Goal: Task Accomplishment & Management: Use online tool/utility

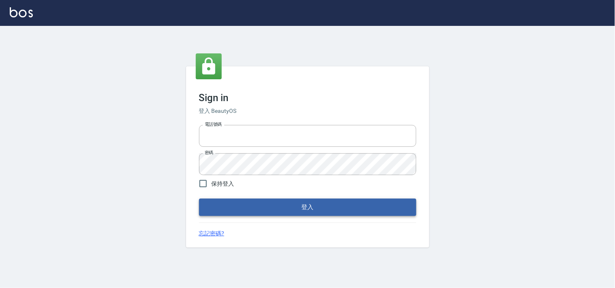
type input "28362778"
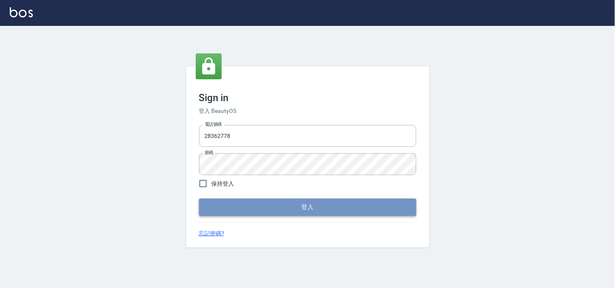
click at [286, 207] on button "登入" at bounding box center [307, 207] width 217 height 17
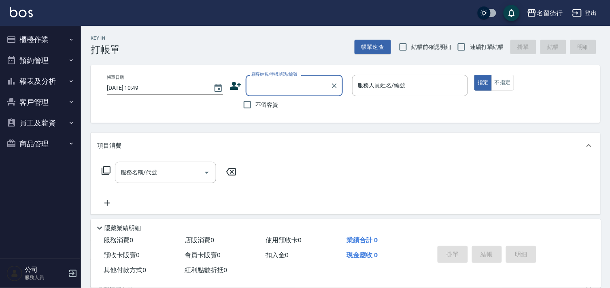
click at [427, 48] on span "結帳前確認明細" at bounding box center [432, 47] width 40 height 9
click at [412, 48] on input "結帳前確認明細" at bounding box center [403, 46] width 17 height 17
checkbox input "true"
click at [481, 42] on label "連續打單結帳" at bounding box center [478, 46] width 51 height 17
click at [470, 42] on input "連續打單結帳" at bounding box center [461, 46] width 17 height 17
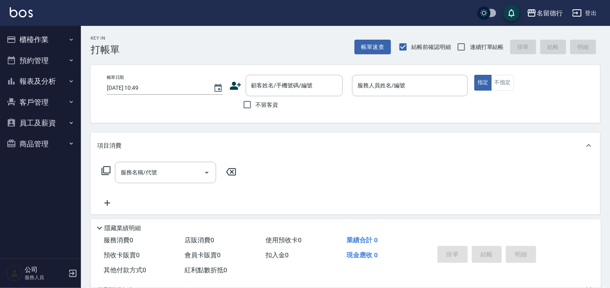
checkbox input "true"
click at [46, 34] on button "櫃檯作業" at bounding box center [40, 39] width 75 height 21
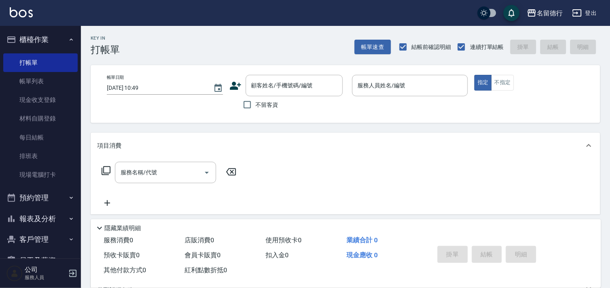
click at [38, 216] on button "報表及分析" at bounding box center [40, 219] width 75 height 21
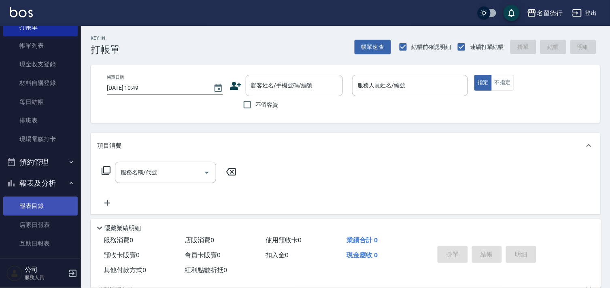
scroll to position [90, 0]
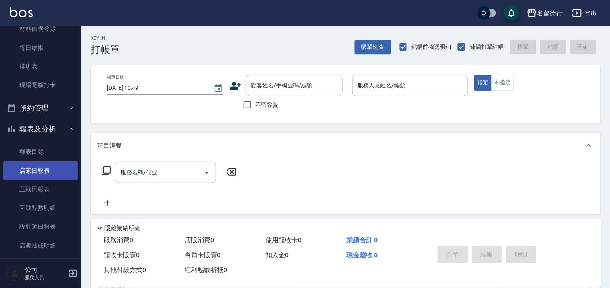
click at [41, 169] on link "店家日報表" at bounding box center [40, 171] width 75 height 19
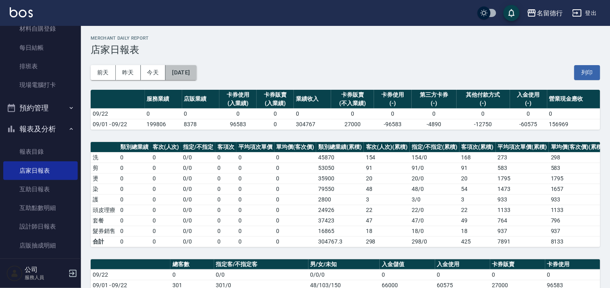
click at [196, 75] on button "[DATE]" at bounding box center [181, 72] width 31 height 15
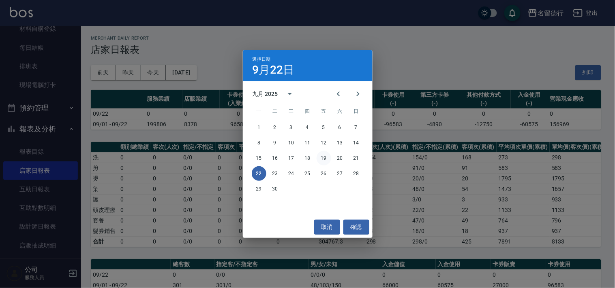
click at [323, 160] on button "19" at bounding box center [323, 158] width 15 height 15
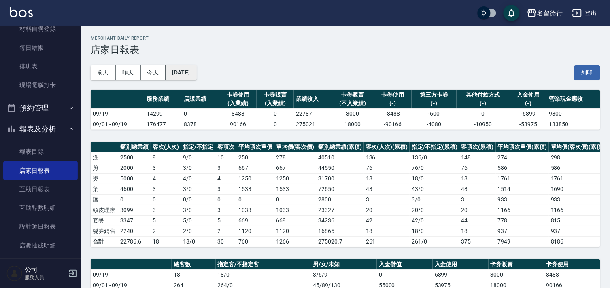
click at [190, 75] on button "[DATE]" at bounding box center [181, 72] width 31 height 15
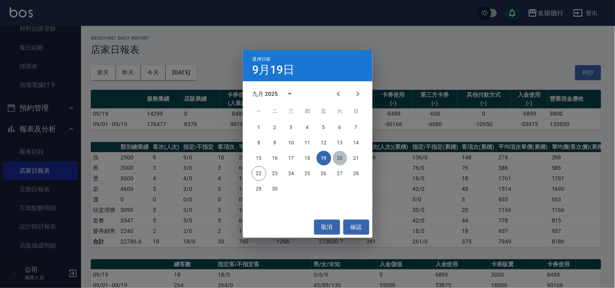
click at [334, 153] on button "20" at bounding box center [340, 158] width 15 height 15
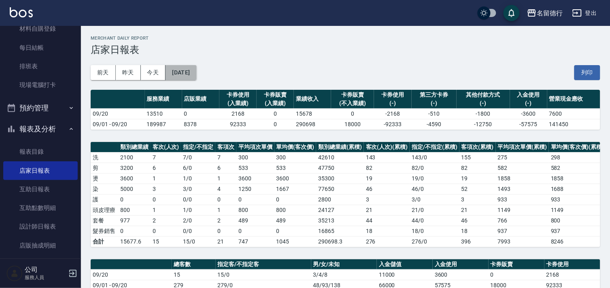
click at [176, 69] on button "[DATE]" at bounding box center [181, 72] width 31 height 15
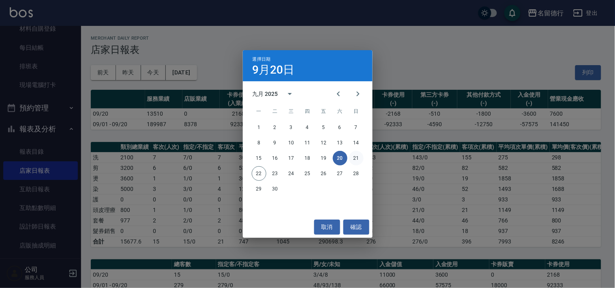
click at [361, 157] on button "21" at bounding box center [356, 158] width 15 height 15
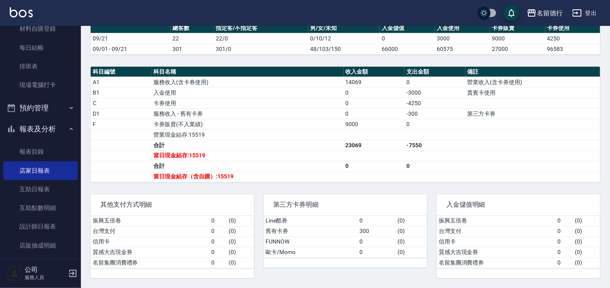
scroll to position [244, 0]
click at [18, 128] on button "報表及分析" at bounding box center [40, 129] width 75 height 21
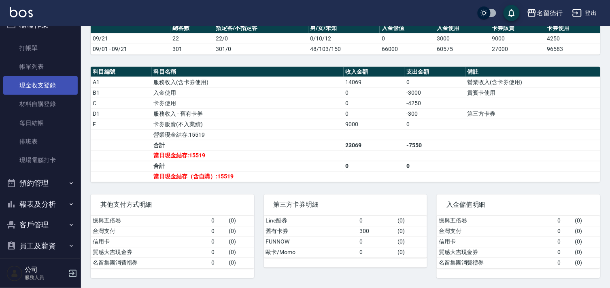
scroll to position [0, 0]
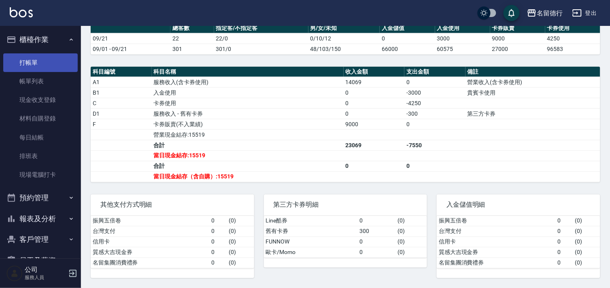
click at [45, 65] on link "打帳單" at bounding box center [40, 62] width 75 height 19
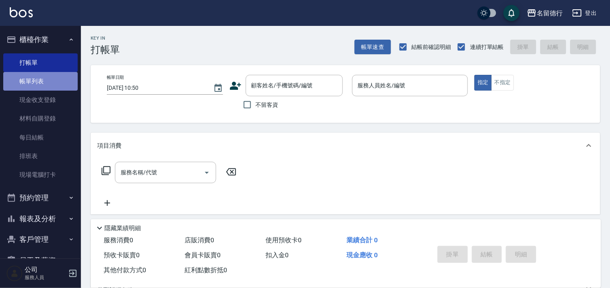
click at [46, 79] on link "帳單列表" at bounding box center [40, 81] width 75 height 19
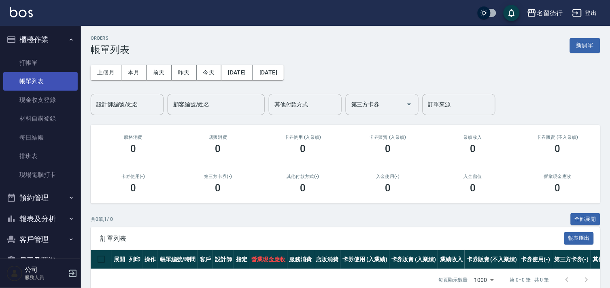
click at [31, 81] on link "帳單列表" at bounding box center [40, 81] width 75 height 19
click at [186, 72] on button "昨天" at bounding box center [184, 72] width 25 height 15
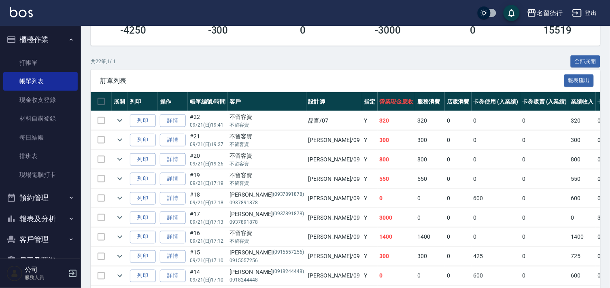
scroll to position [180, 0]
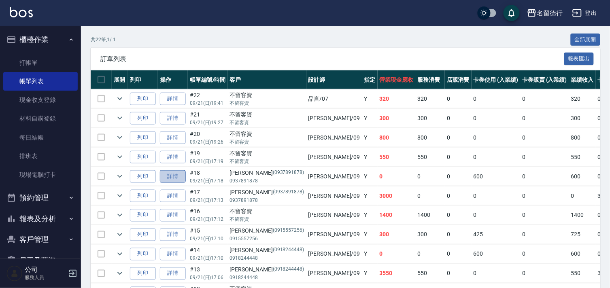
click at [171, 175] on link "詳情" at bounding box center [173, 177] width 26 height 13
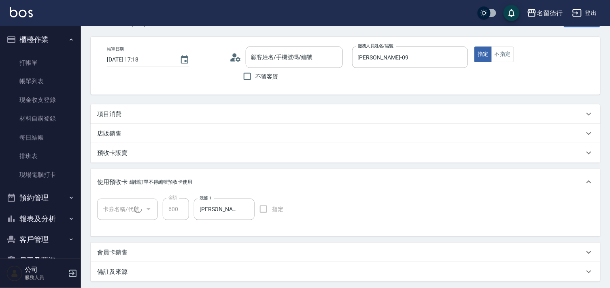
type input "[DATE] 17:18"
type input "[PERSON_NAME]-09"
type input "[PERSON_NAME]/0937891878/0937891878"
type input "[PERSON_NAME]滾珠洗髮卡5次(1/1)"
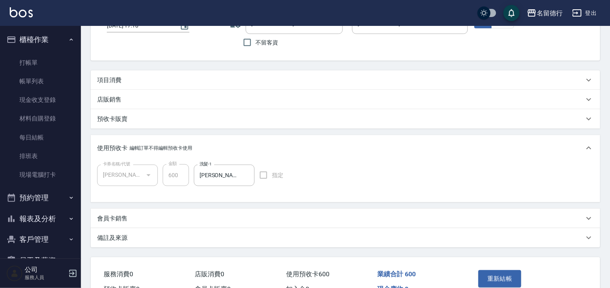
scroll to position [108, 0]
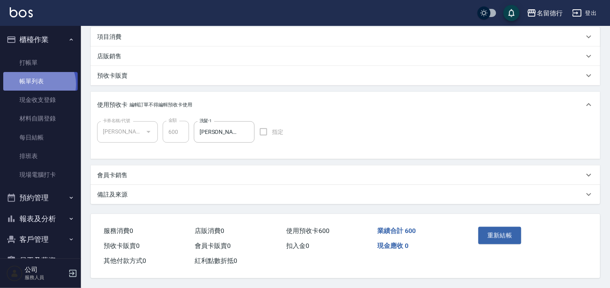
click at [38, 84] on link "帳單列表" at bounding box center [40, 81] width 75 height 19
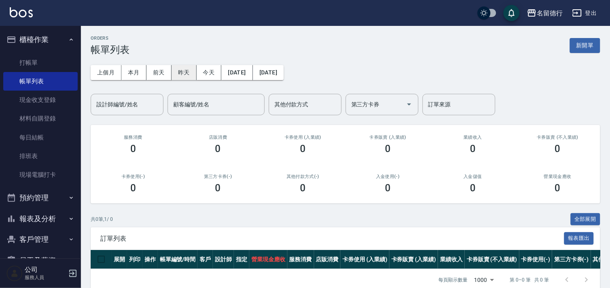
click at [180, 72] on button "昨天" at bounding box center [184, 72] width 25 height 15
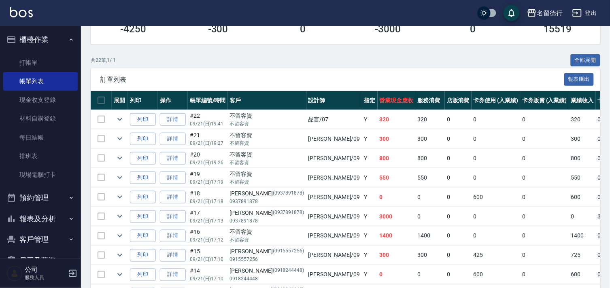
scroll to position [180, 0]
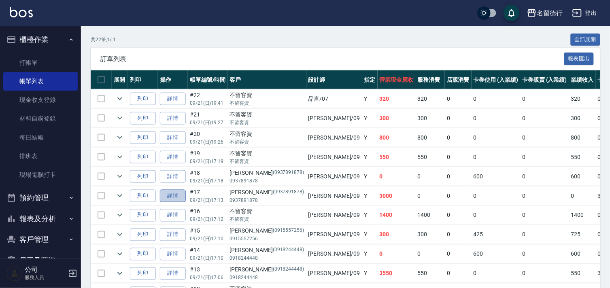
click at [174, 199] on link "詳情" at bounding box center [173, 196] width 26 height 13
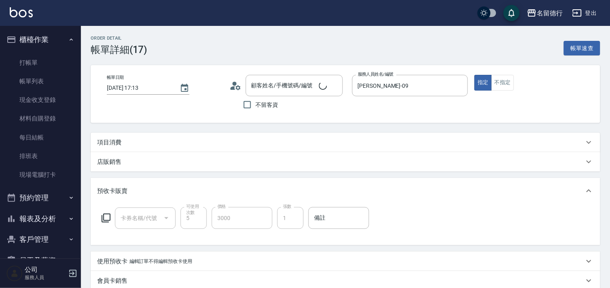
type input "[DATE] 17:13"
type input "[PERSON_NAME]-09"
type input "[PERSON_NAME]/0937891878/0937891878"
type input "[PERSON_NAME]滾珠洗髮卡5次(993)"
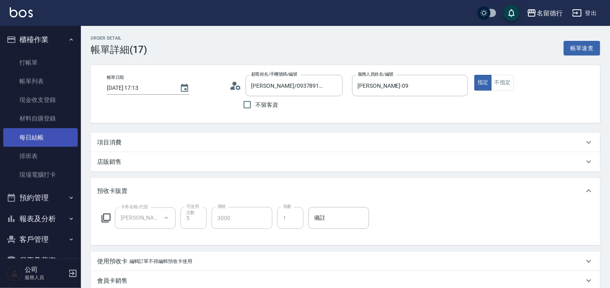
click at [46, 140] on link "每日結帳" at bounding box center [40, 137] width 75 height 19
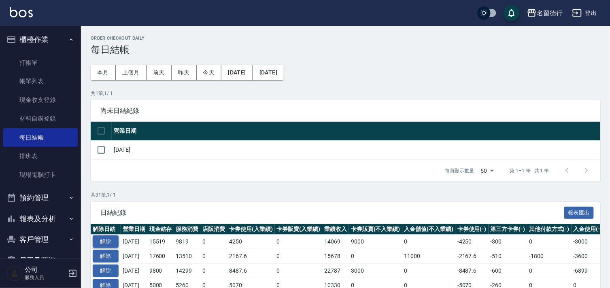
click at [103, 241] on button "解除" at bounding box center [106, 242] width 26 height 13
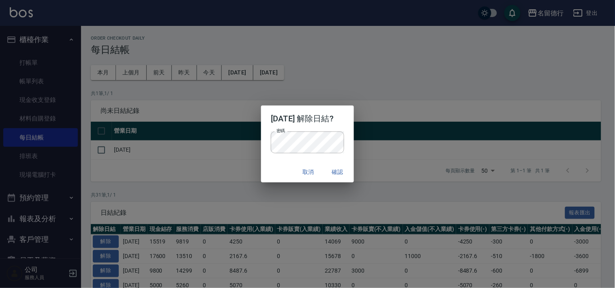
click at [274, 163] on div "取消 確認" at bounding box center [307, 172] width 92 height 21
click at [339, 172] on button "確認" at bounding box center [337, 172] width 26 height 15
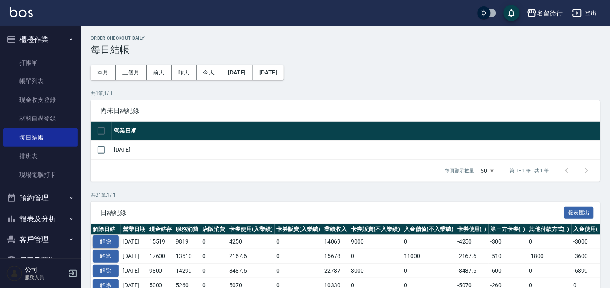
click at [99, 238] on button "解除" at bounding box center [106, 242] width 26 height 13
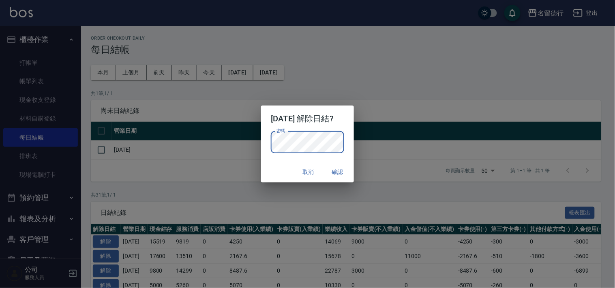
click at [270, 164] on div "取消 確認" at bounding box center [307, 172] width 92 height 21
click at [345, 169] on button "確認" at bounding box center [337, 172] width 26 height 15
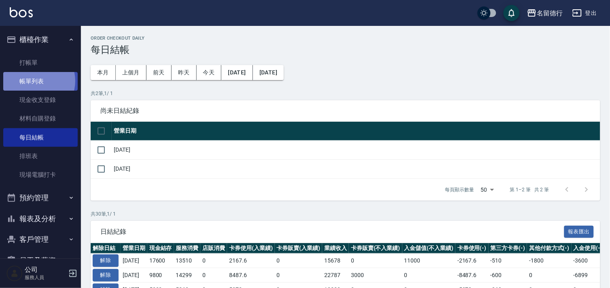
click at [35, 81] on link "帳單列表" at bounding box center [40, 81] width 75 height 19
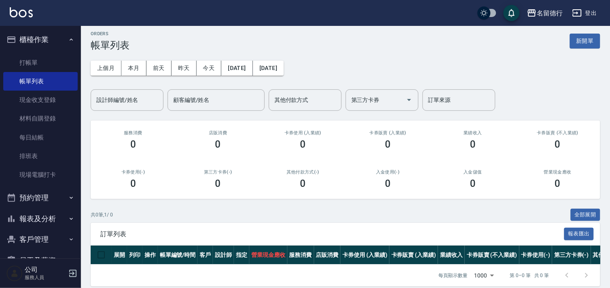
scroll to position [19, 0]
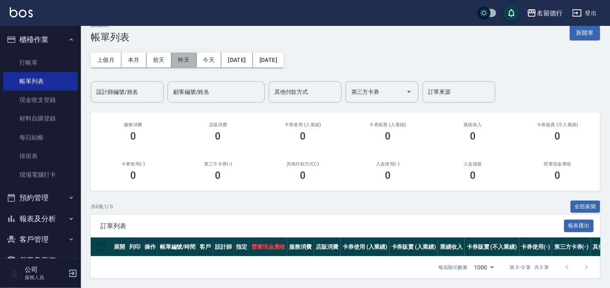
click at [178, 53] on button "昨天" at bounding box center [184, 60] width 25 height 15
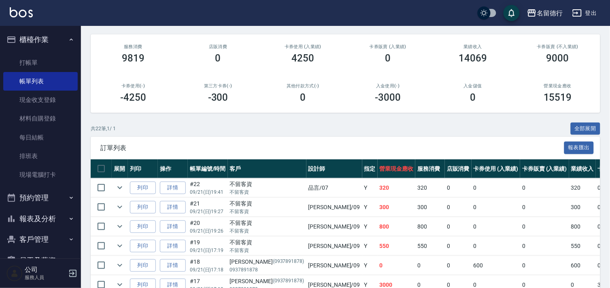
scroll to position [180, 0]
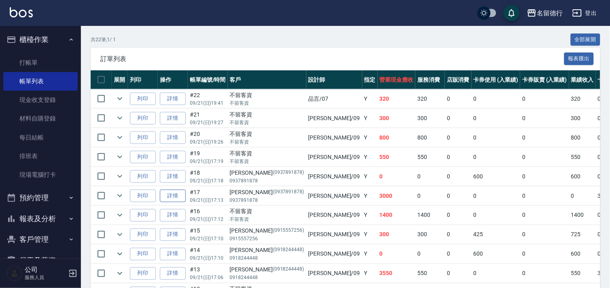
click at [169, 192] on link "詳情" at bounding box center [173, 196] width 26 height 13
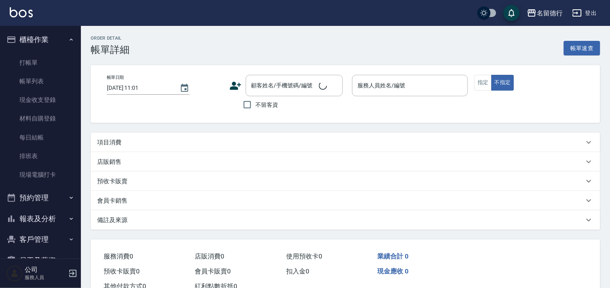
type input "[DATE] 17:13"
type input "[PERSON_NAME]-09"
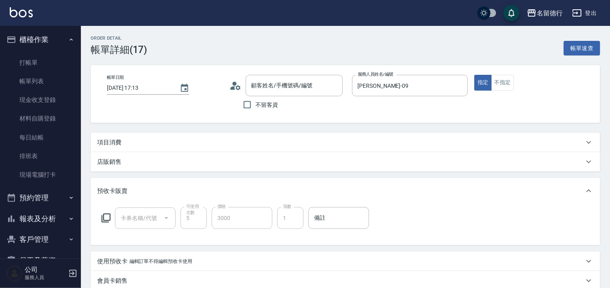
type input "[PERSON_NAME]/0937891878/0937891878"
type input "[PERSON_NAME]滾珠洗髮卡5次(993)"
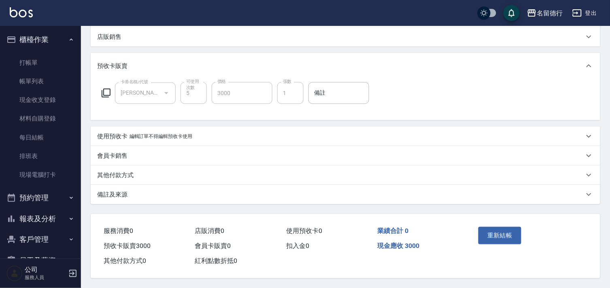
click at [132, 173] on p "其他付款方式" at bounding box center [115, 175] width 36 height 9
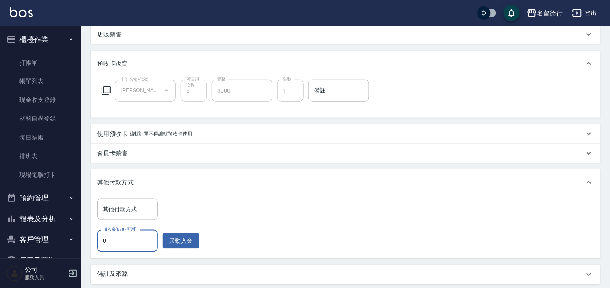
click at [107, 248] on input "0" at bounding box center [127, 241] width 61 height 22
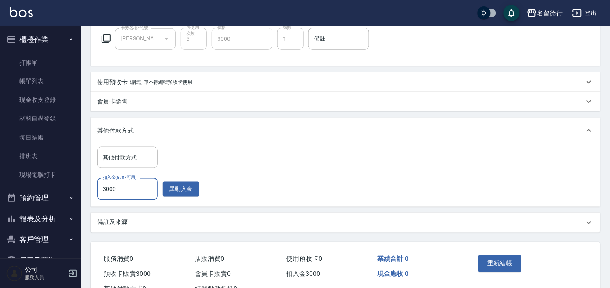
scroll to position [210, 0]
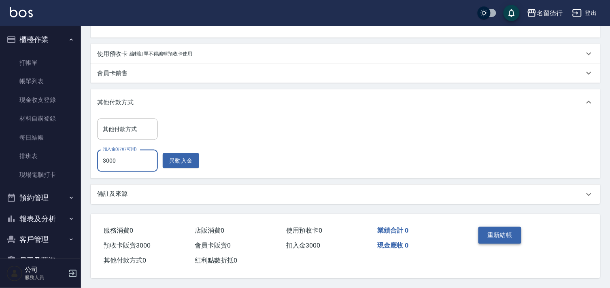
type input "3000"
click at [512, 231] on button "重新結帳" at bounding box center [500, 235] width 43 height 17
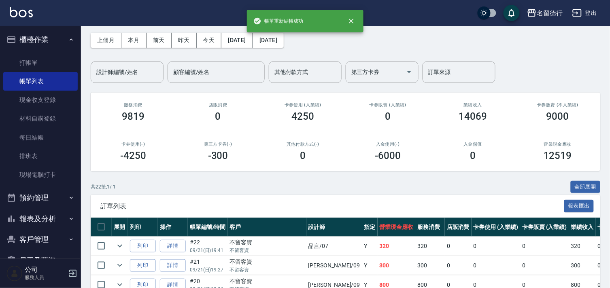
scroll to position [45, 0]
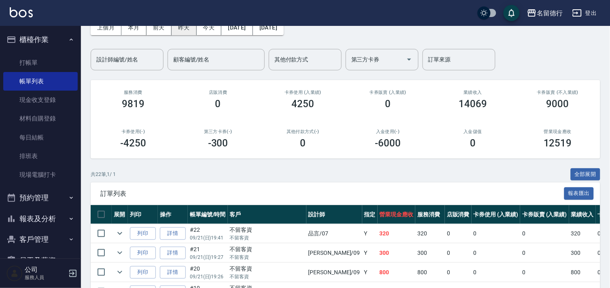
click at [187, 31] on button "昨天" at bounding box center [184, 27] width 25 height 15
click at [181, 23] on div "名留德行 登出" at bounding box center [305, 13] width 610 height 26
click at [184, 29] on button "昨天" at bounding box center [184, 27] width 25 height 15
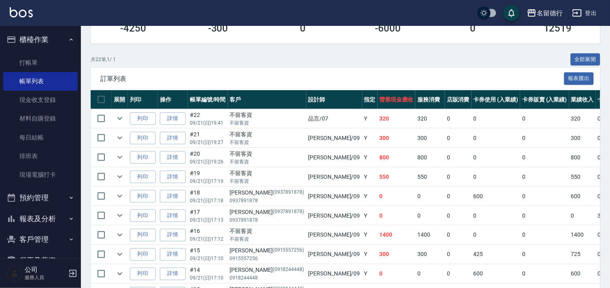
scroll to position [0, 0]
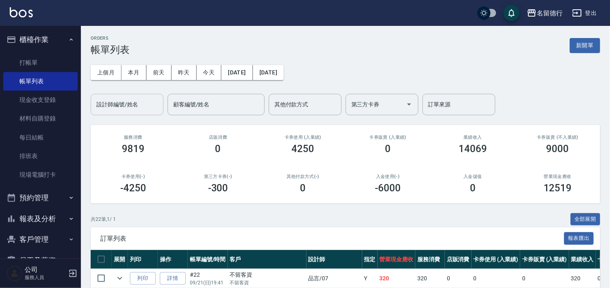
click at [125, 96] on div "設計師編號/姓名" at bounding box center [127, 104] width 73 height 21
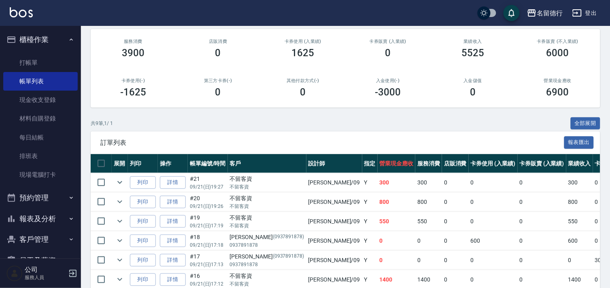
scroll to position [135, 0]
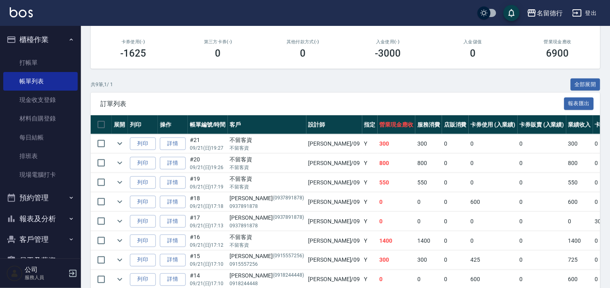
type input "[PERSON_NAME]-09"
drag, startPoint x: 246, startPoint y: 216, endPoint x: 231, endPoint y: 216, distance: 15.0
click at [231, 216] on div "謝秀美 (0937891878)" at bounding box center [267, 218] width 75 height 9
copy div "[PERSON_NAME]"
click at [41, 58] on link "打帳單" at bounding box center [40, 62] width 75 height 19
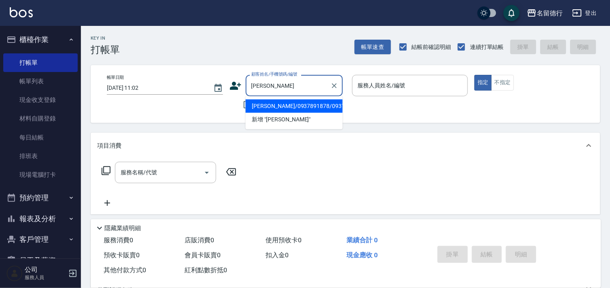
click at [262, 113] on li "新增 "謝秀美"" at bounding box center [294, 119] width 97 height 13
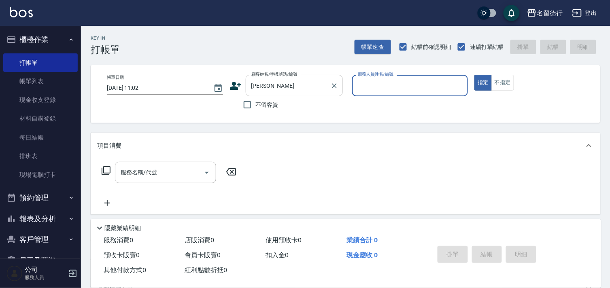
click at [277, 83] on input "[PERSON_NAME]" at bounding box center [289, 86] width 78 height 14
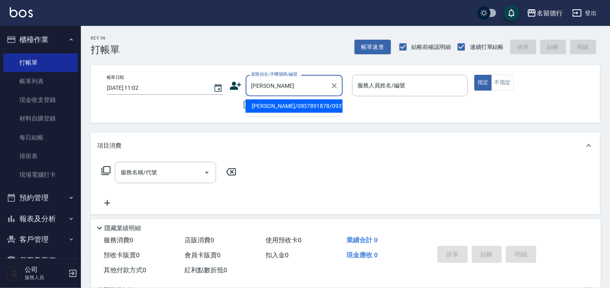
click at [274, 107] on li "[PERSON_NAME]/0937891878/0937891878" at bounding box center [294, 106] width 97 height 13
type input "[PERSON_NAME]/0937891878/0937891878"
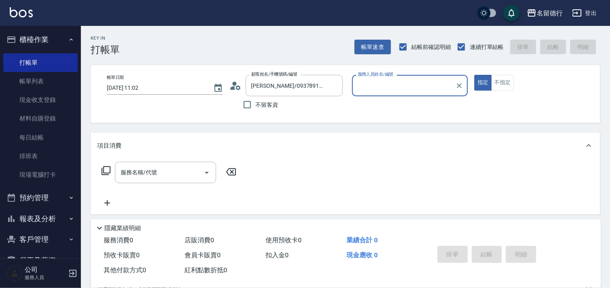
type input "品言-07"
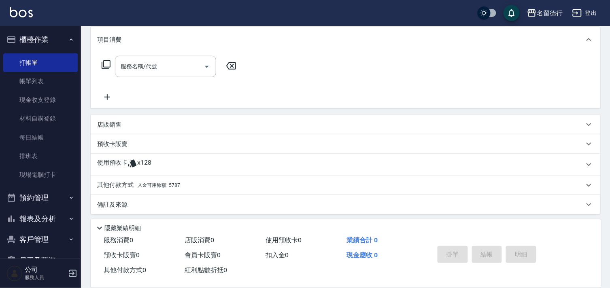
scroll to position [109, 0]
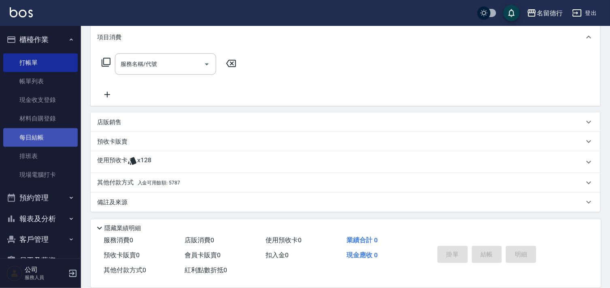
click at [23, 141] on link "每日結帳" at bounding box center [40, 137] width 75 height 19
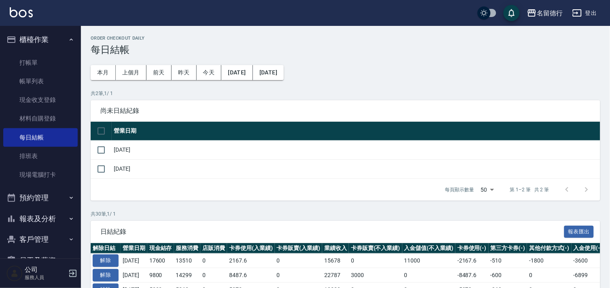
click at [111, 152] on td at bounding box center [101, 150] width 21 height 19
click at [105, 152] on input "checkbox" at bounding box center [101, 150] width 17 height 17
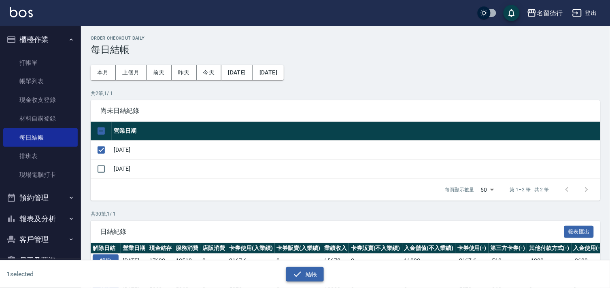
click at [303, 271] on button "結帳" at bounding box center [305, 274] width 38 height 15
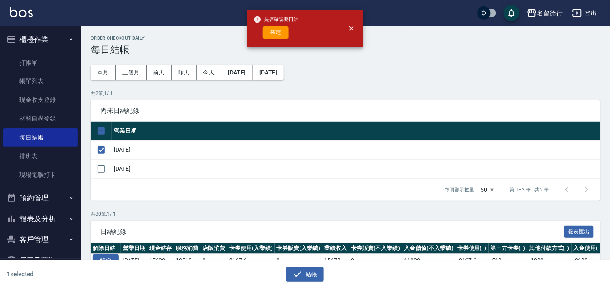
click at [284, 24] on div "是否確認要日結 確定" at bounding box center [276, 28] width 45 height 33
click at [281, 31] on button "確定" at bounding box center [276, 32] width 26 height 13
checkbox input "false"
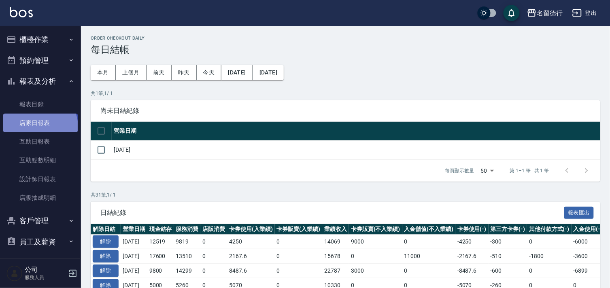
click at [39, 127] on link "店家日報表" at bounding box center [40, 123] width 75 height 19
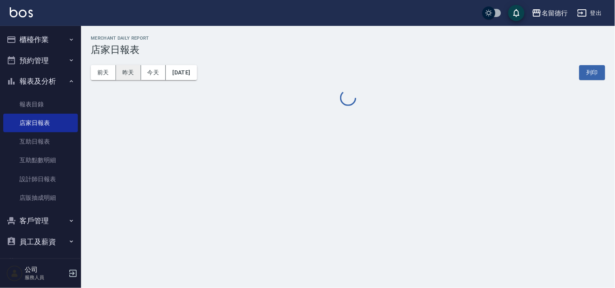
click at [131, 79] on button "昨天" at bounding box center [128, 72] width 25 height 15
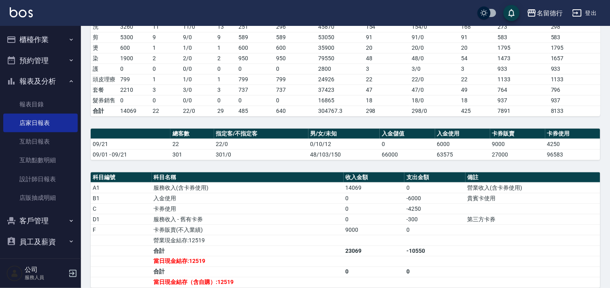
scroll to position [244, 0]
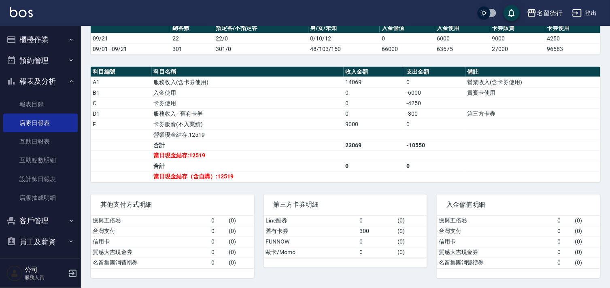
click at [33, 80] on button "報表及分析" at bounding box center [40, 81] width 75 height 21
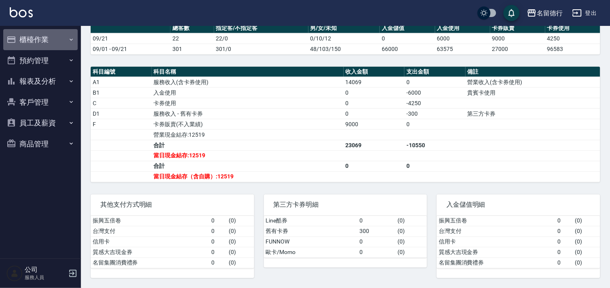
click at [34, 31] on button "櫃檯作業" at bounding box center [40, 39] width 75 height 21
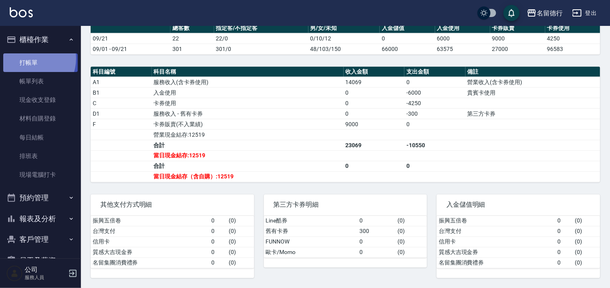
click at [30, 58] on link "打帳單" at bounding box center [40, 62] width 75 height 19
